Goal: Complete application form

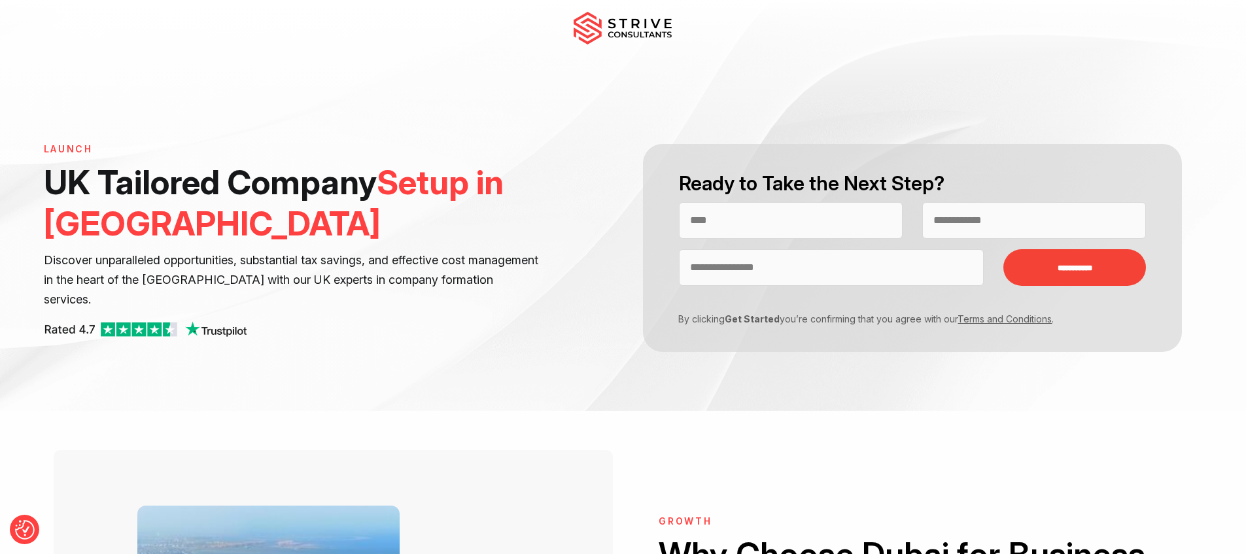
click at [649, 92] on div "**********" at bounding box center [623, 205] width 1246 height 411
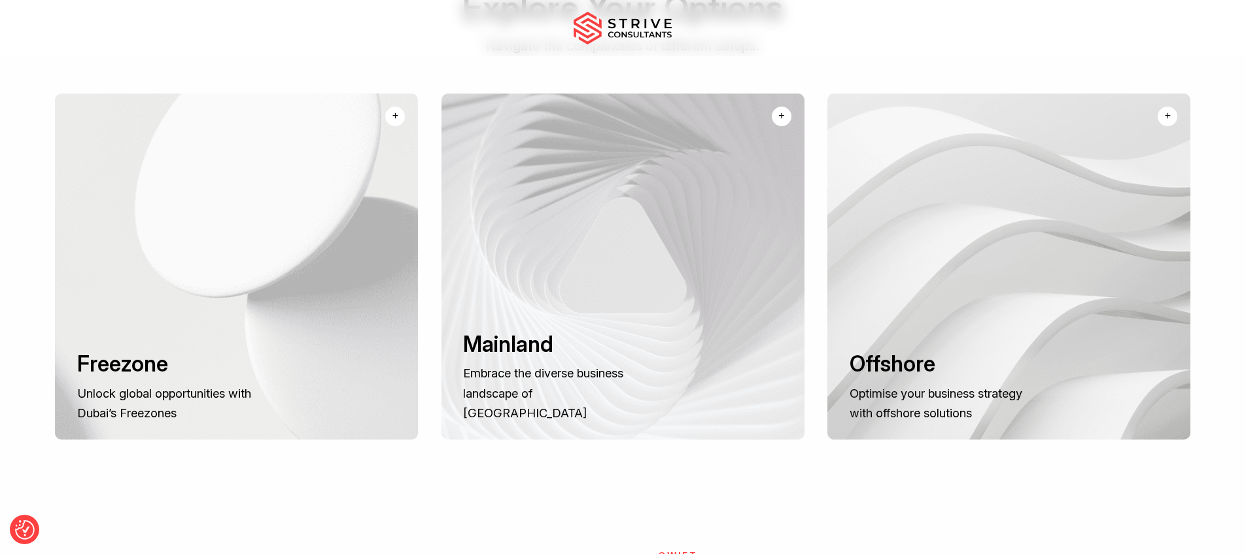
scroll to position [1399, 0]
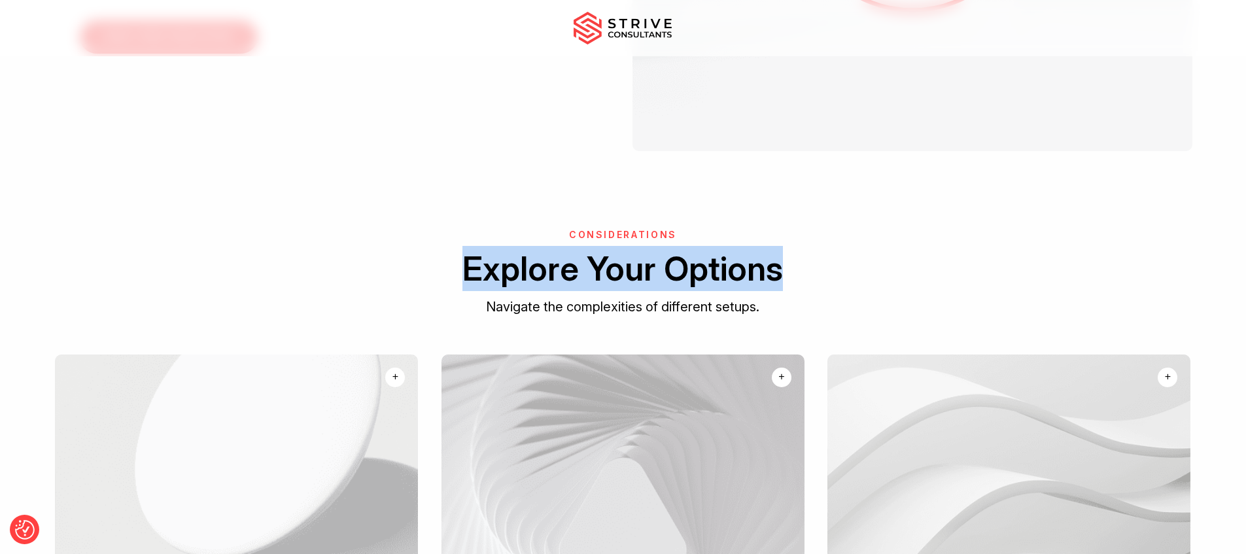
drag, startPoint x: 820, startPoint y: 275, endPoint x: 454, endPoint y: 265, distance: 365.8
click at [454, 265] on h2 "Explore Your Options" at bounding box center [624, 268] width 1140 height 45
click at [819, 273] on h2 "Explore Your Options" at bounding box center [624, 268] width 1140 height 45
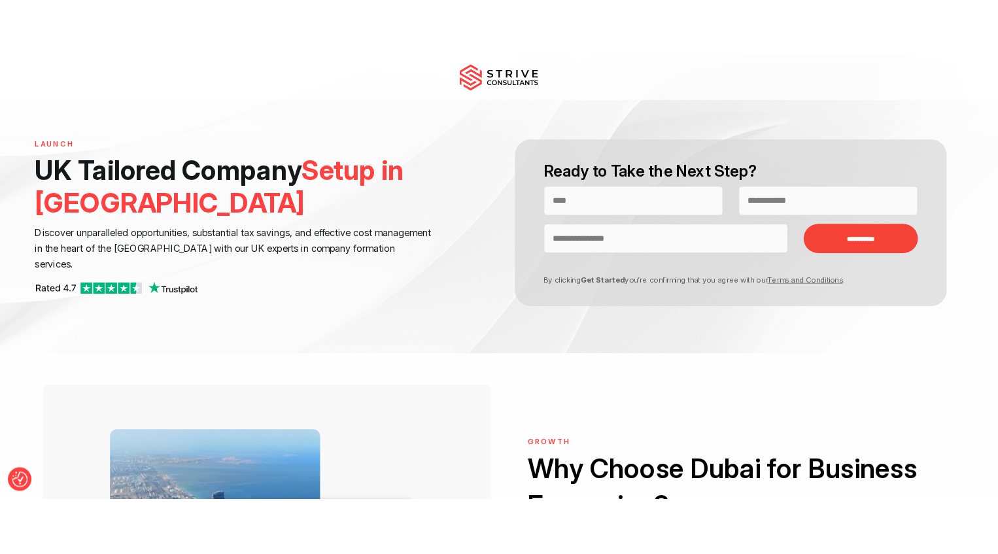
scroll to position [0, 0]
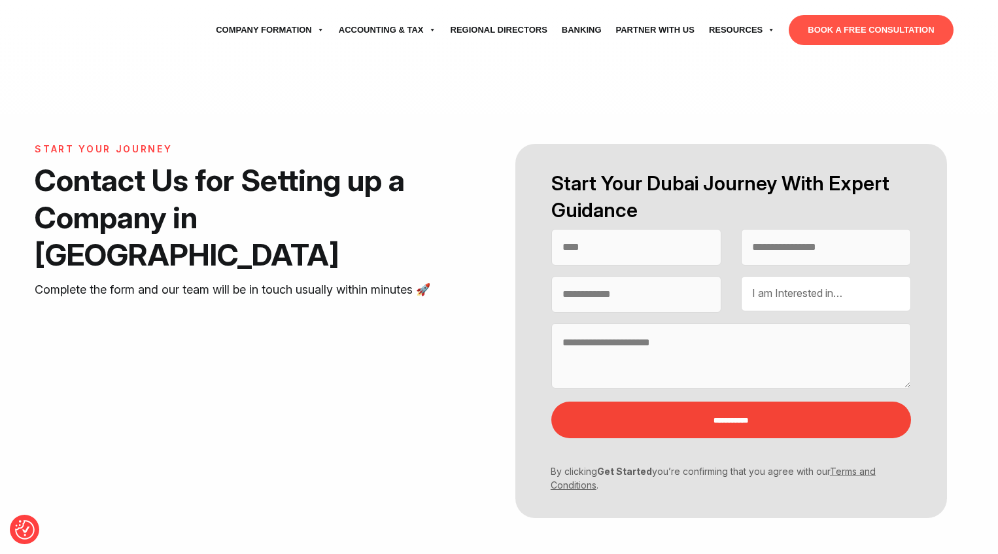
select select "Contact form"
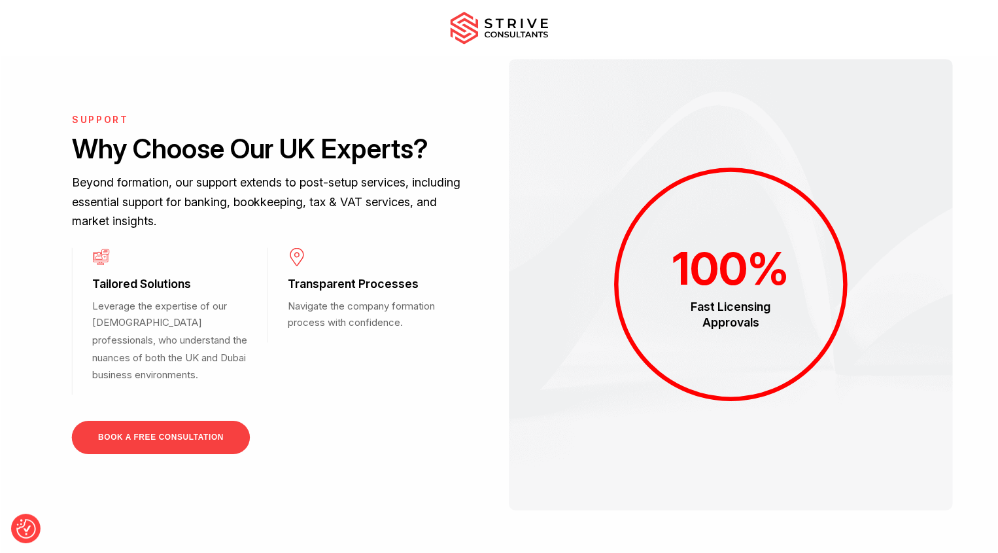
scroll to position [888, 0]
